Goal: Task Accomplishment & Management: Manage account settings

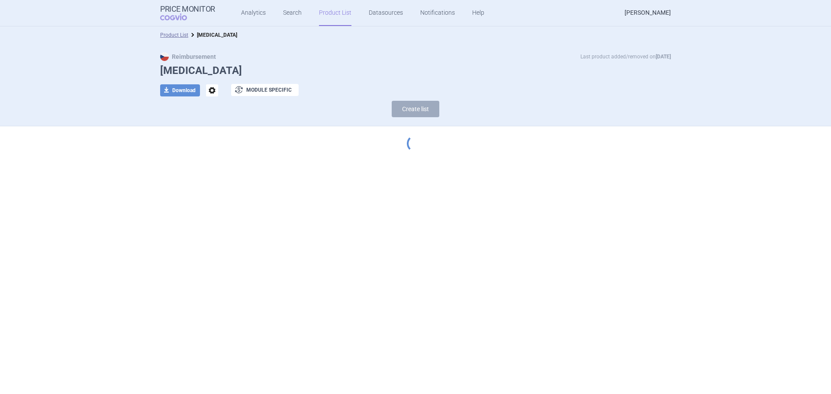
click at [655, 15] on link "[PERSON_NAME]" at bounding box center [647, 13] width 46 height 26
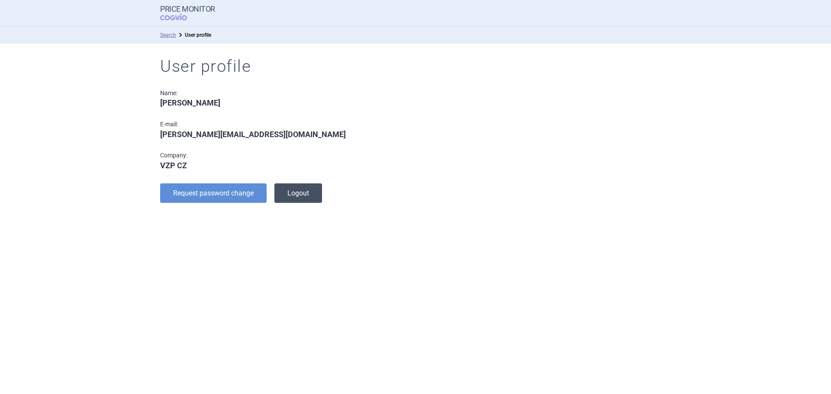
click at [296, 196] on button "Logout" at bounding box center [298, 192] width 48 height 19
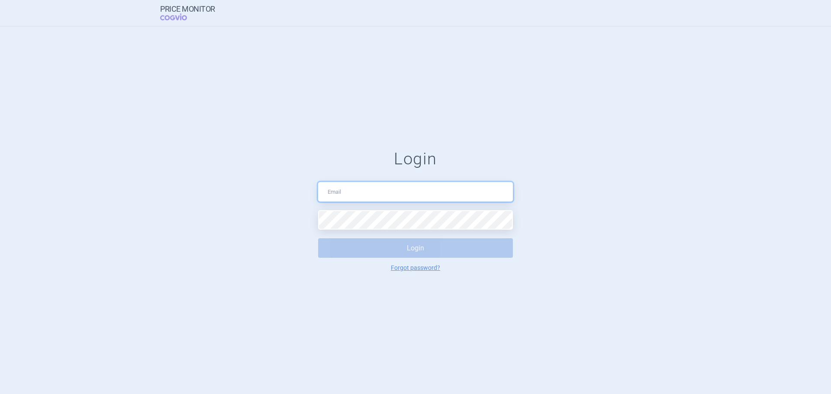
click at [376, 186] on input "text" at bounding box center [415, 191] width 195 height 19
type input "[EMAIL_ADDRESS][DOMAIN_NAME]"
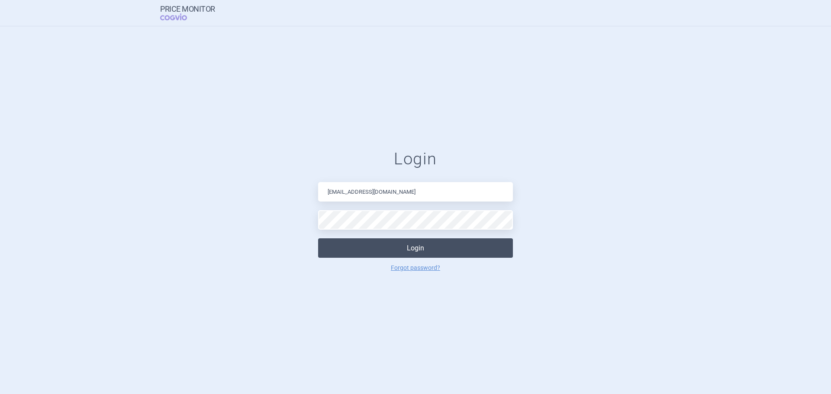
click at [423, 242] on button "Login" at bounding box center [415, 247] width 195 height 19
